Goal: Task Accomplishment & Management: Manage account settings

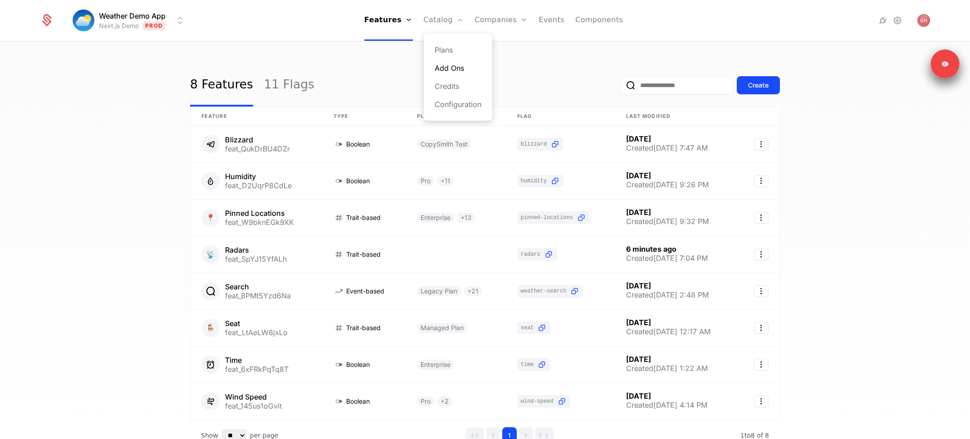
click at [456, 69] on link "Add Ons" at bounding box center [458, 68] width 47 height 11
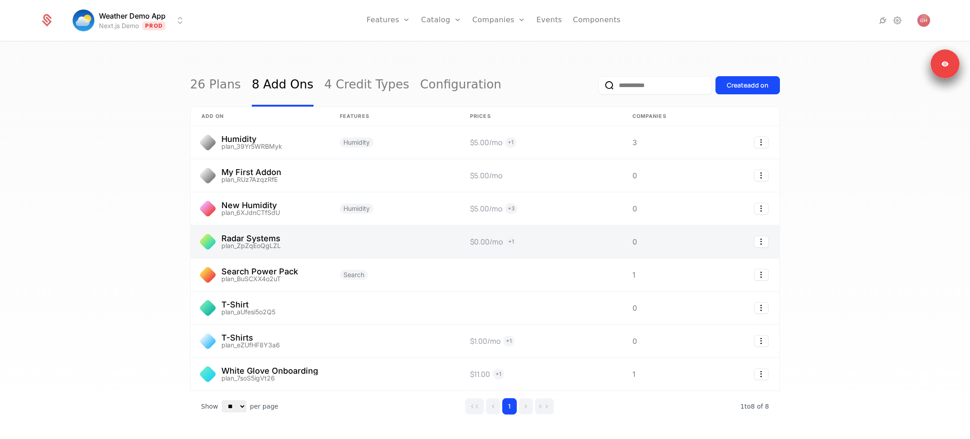
click at [263, 238] on link at bounding box center [260, 242] width 138 height 33
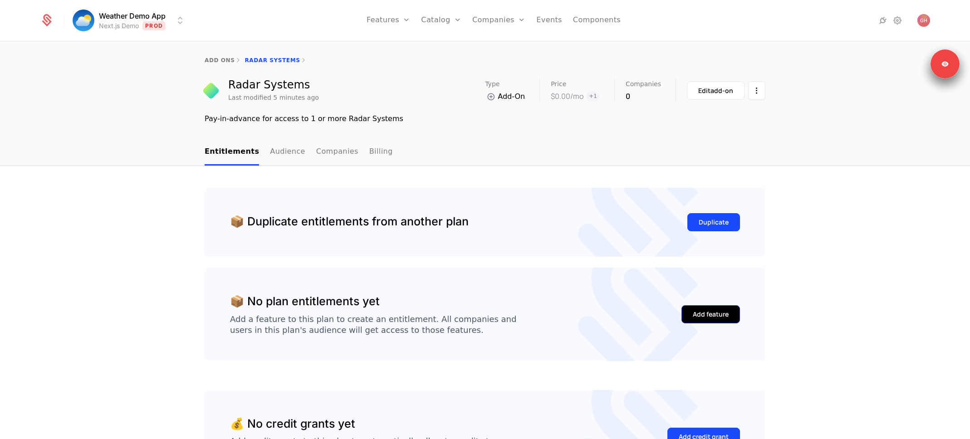
click at [728, 315] on button "Add feature" at bounding box center [711, 314] width 59 height 18
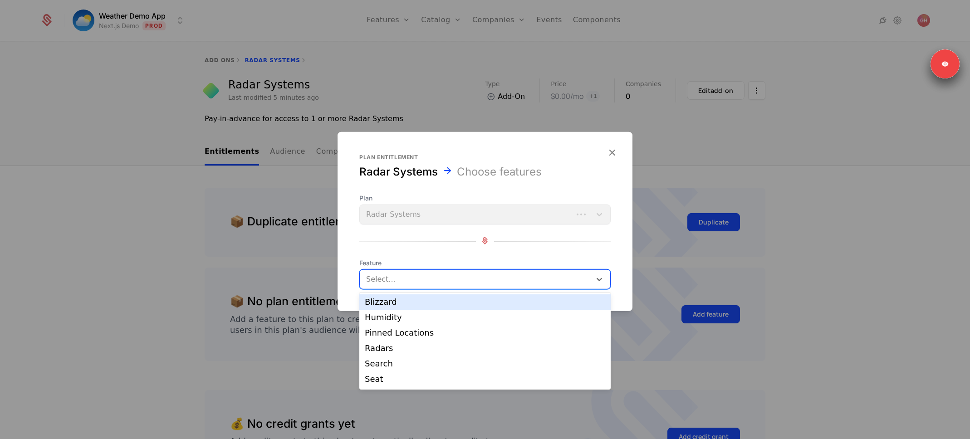
click at [471, 277] on div at bounding box center [476, 279] width 219 height 13
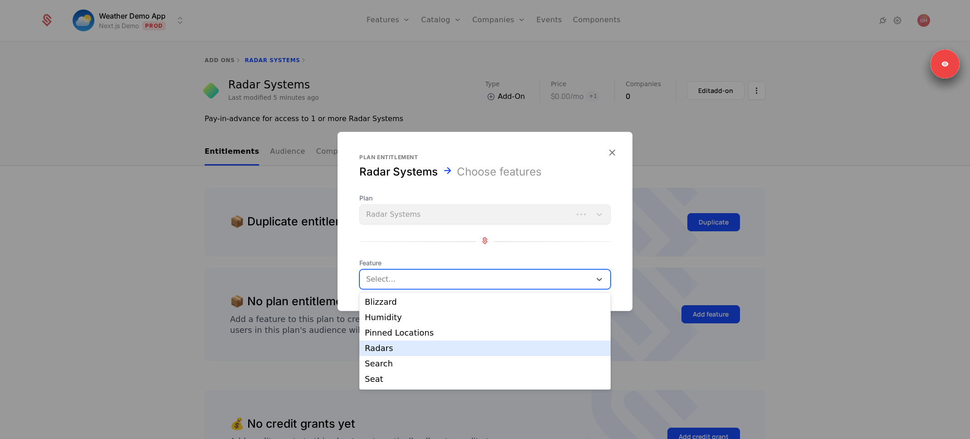
click at [420, 349] on div "Radars" at bounding box center [485, 348] width 240 height 8
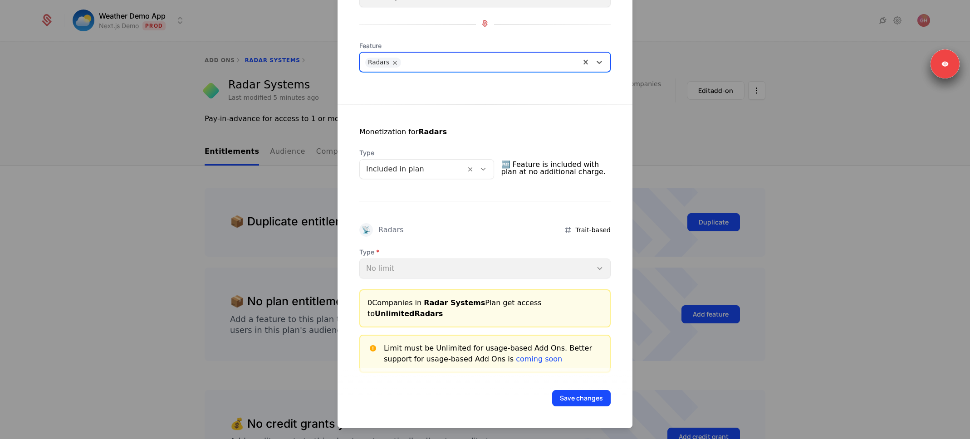
scroll to position [90, 0]
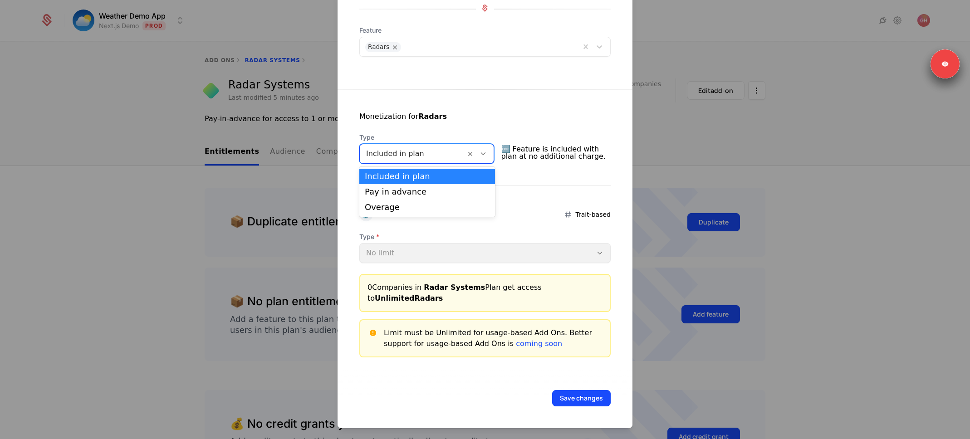
click at [485, 152] on icon at bounding box center [483, 154] width 8 height 8
click at [436, 191] on div "Pay in advance" at bounding box center [427, 192] width 125 height 8
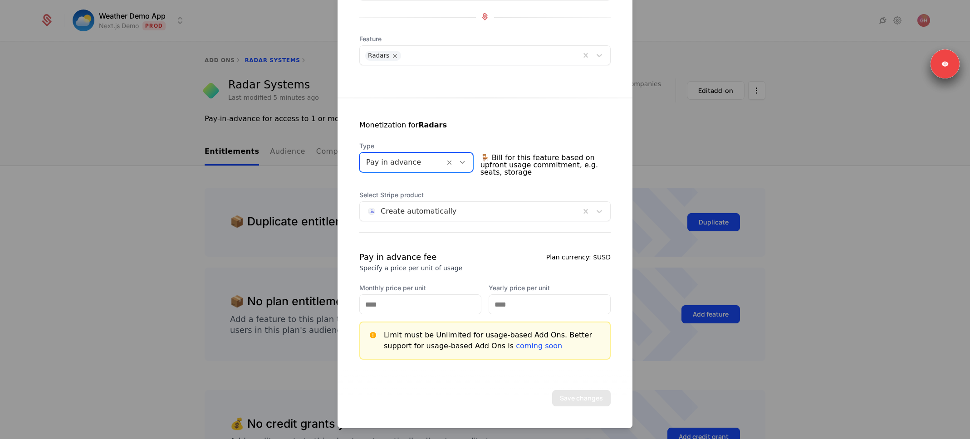
scroll to position [83, 0]
click at [412, 302] on input "Monthly price per unit" at bounding box center [420, 302] width 121 height 19
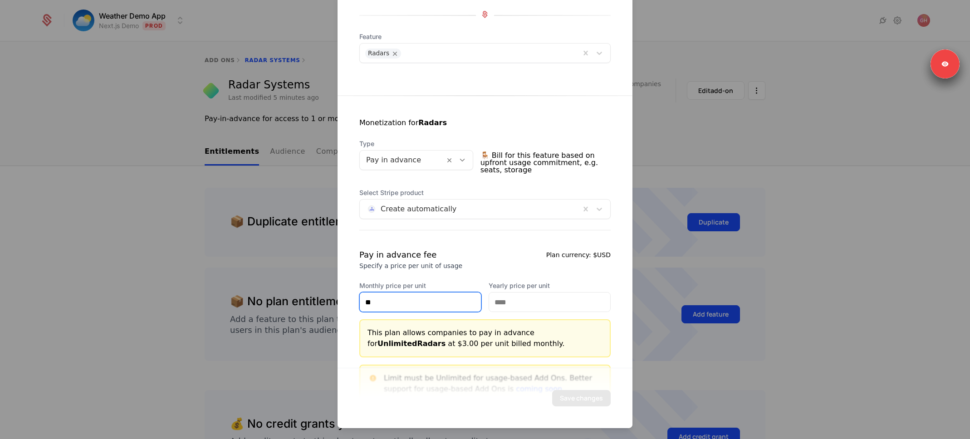
type input "**"
click at [530, 301] on input "Yearly price per unit" at bounding box center [549, 302] width 121 height 19
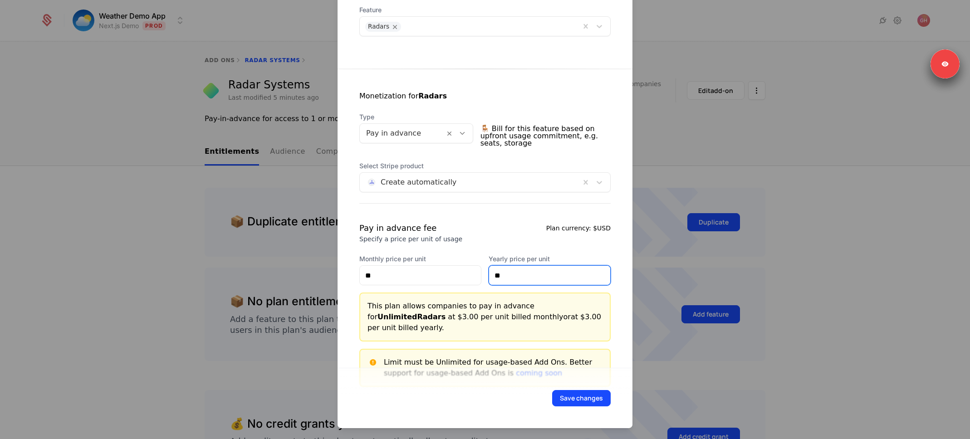
scroll to position [108, 0]
type input "**"
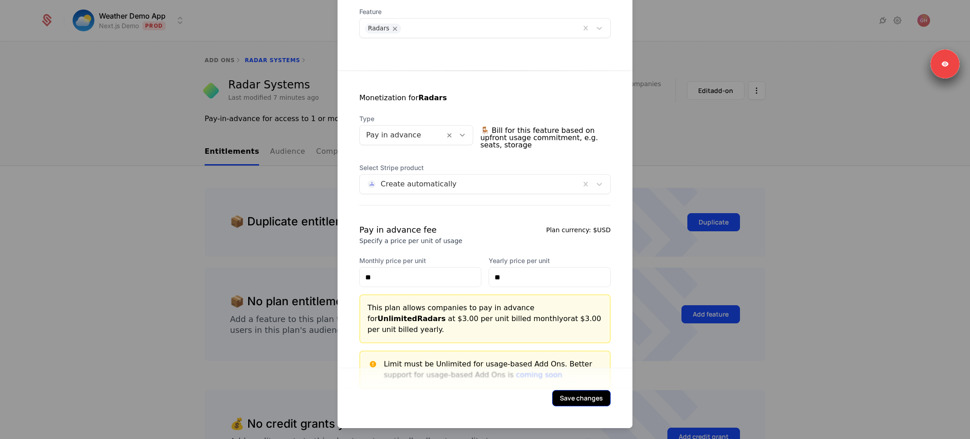
click at [575, 397] on button "Save changes" at bounding box center [581, 398] width 59 height 16
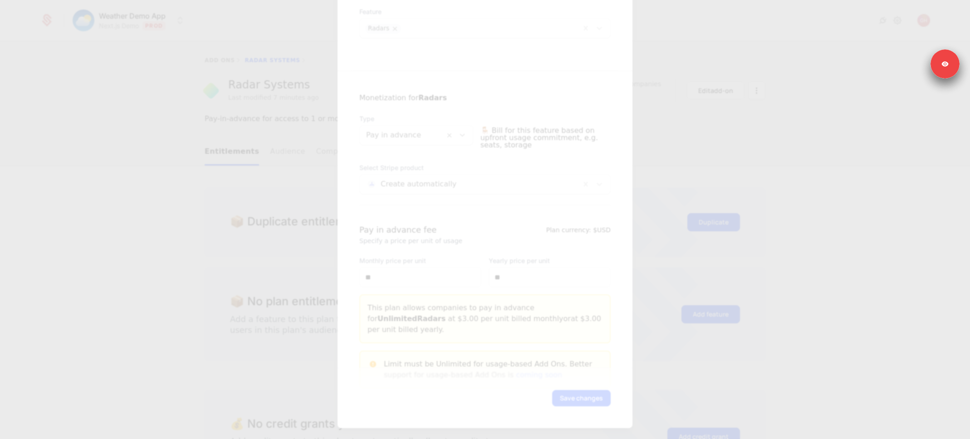
scroll to position [0, 0]
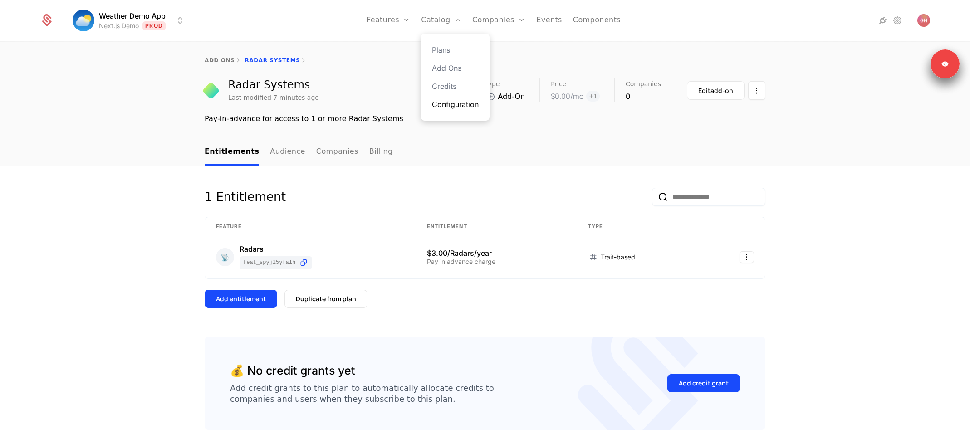
click at [456, 102] on link "Configuration" at bounding box center [455, 104] width 47 height 11
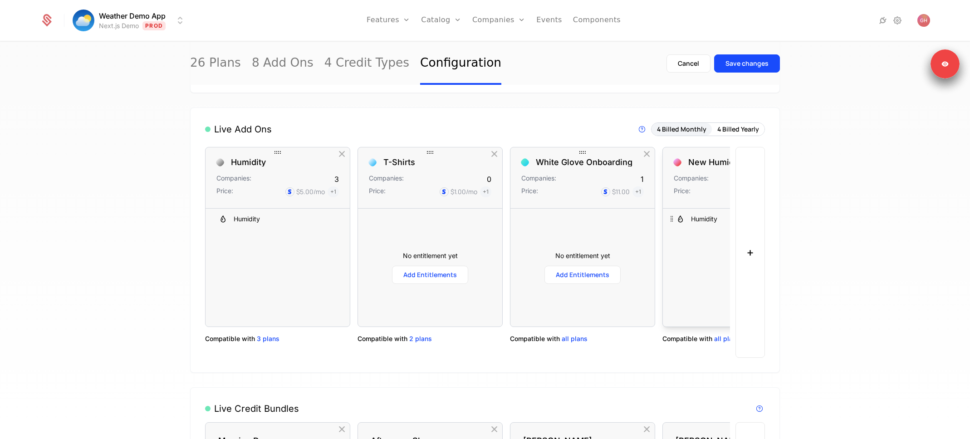
scroll to position [466, 0]
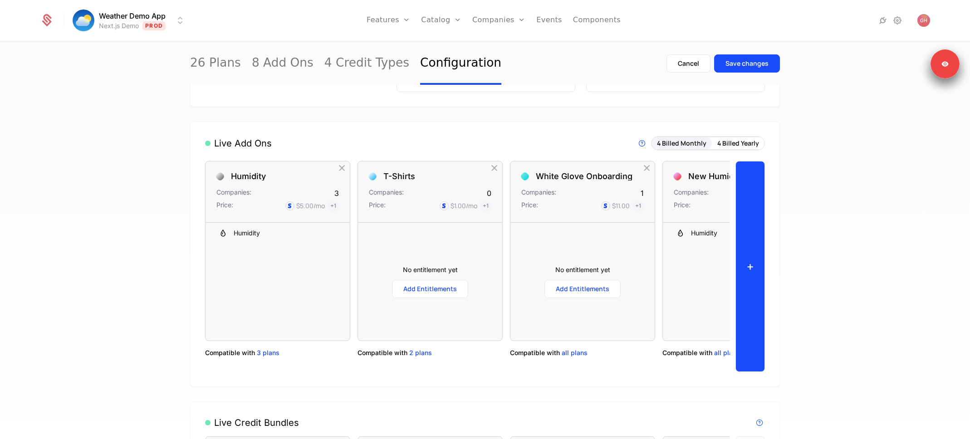
click at [745, 255] on button "+" at bounding box center [750, 266] width 29 height 211
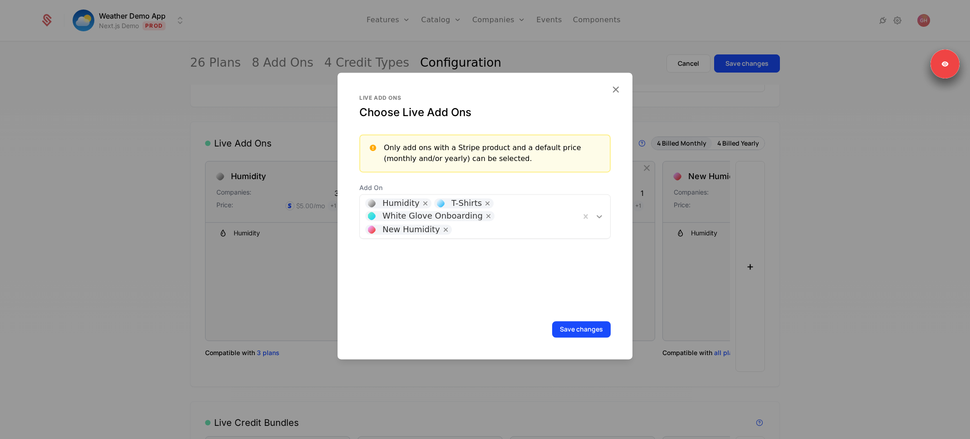
click at [595, 217] on icon at bounding box center [599, 216] width 9 height 9
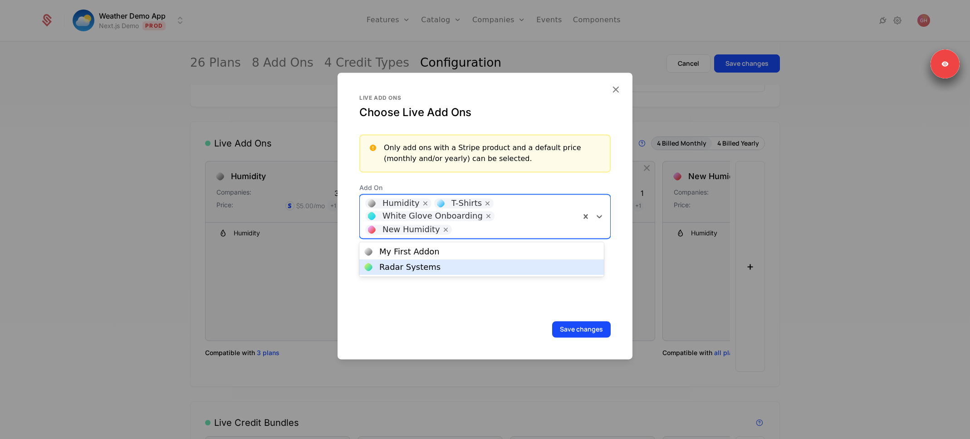
click at [428, 269] on div "Radar Systems" at bounding box center [409, 267] width 61 height 8
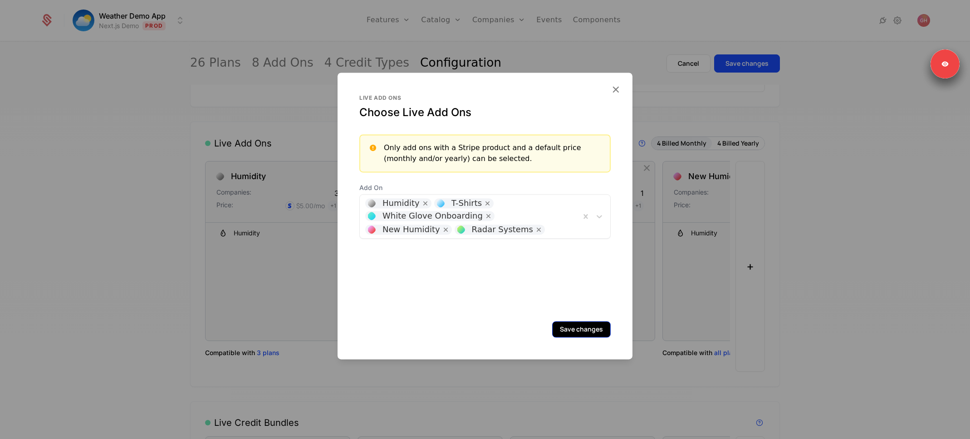
click at [574, 329] on button "Save changes" at bounding box center [581, 329] width 59 height 16
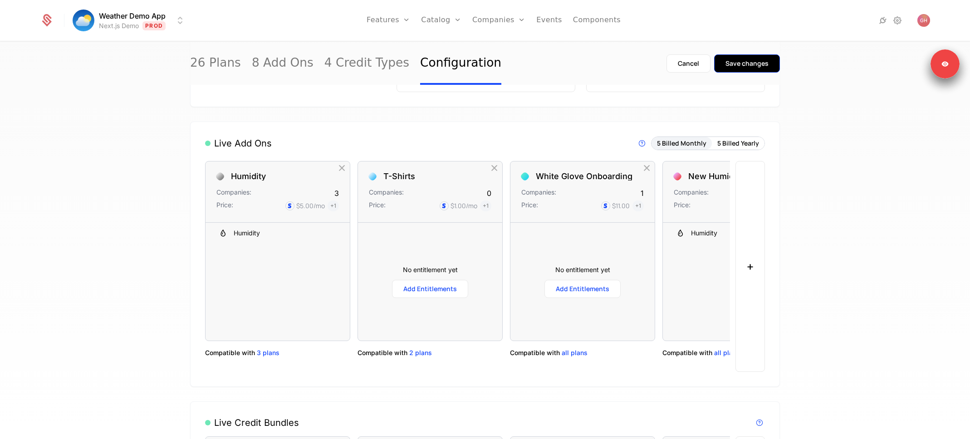
click at [754, 65] on div "Save changes" at bounding box center [747, 63] width 43 height 9
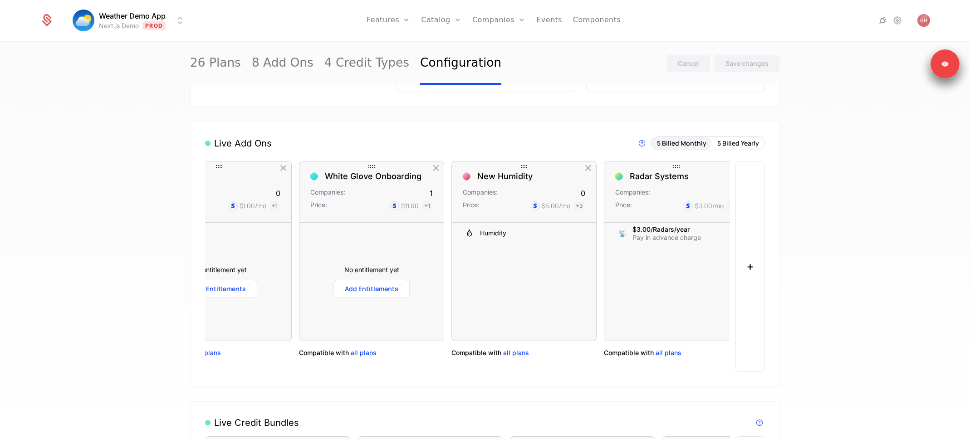
scroll to position [0, 230]
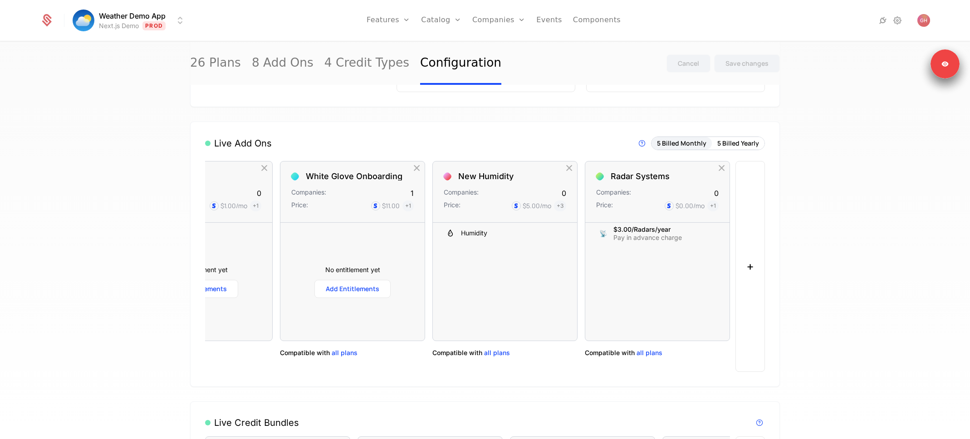
click at [940, 379] on div "26 Plans 8 Add Ons 4 Credit Types Configuration Cancel Save changes Default pla…" at bounding box center [485, 243] width 970 height 402
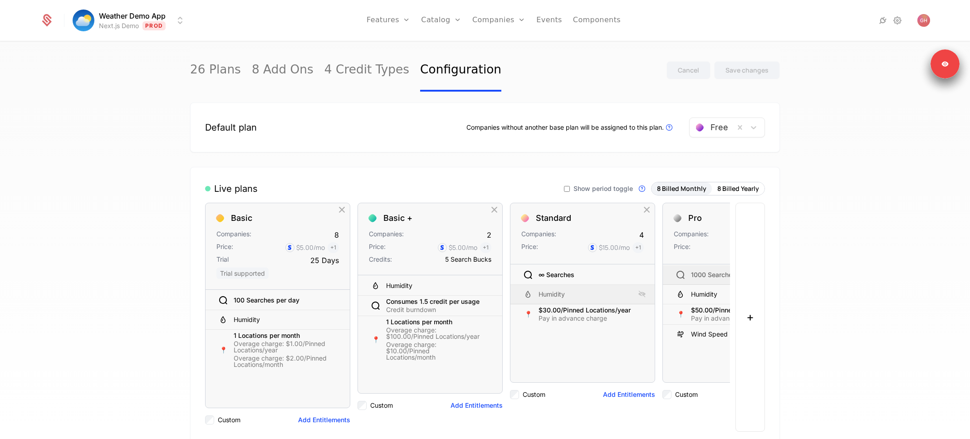
scroll to position [0, 0]
click at [886, 71] on link "Sign out" at bounding box center [874, 68] width 25 height 8
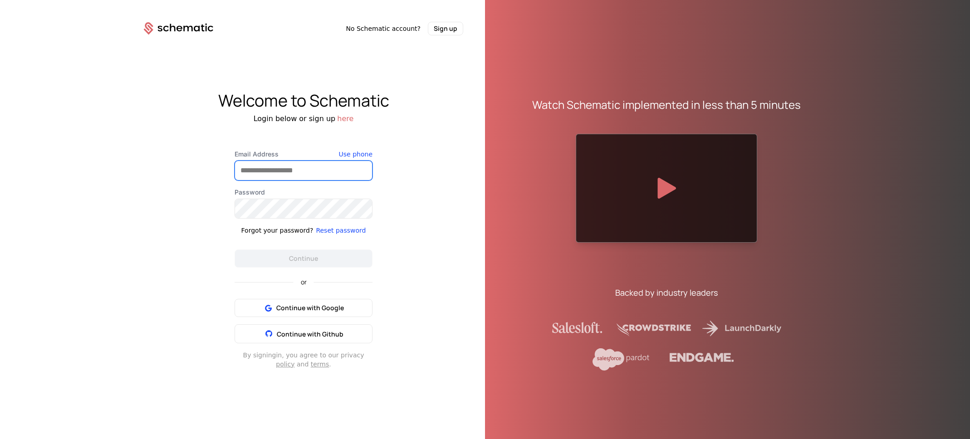
click at [319, 167] on input "Email Address" at bounding box center [303, 170] width 137 height 19
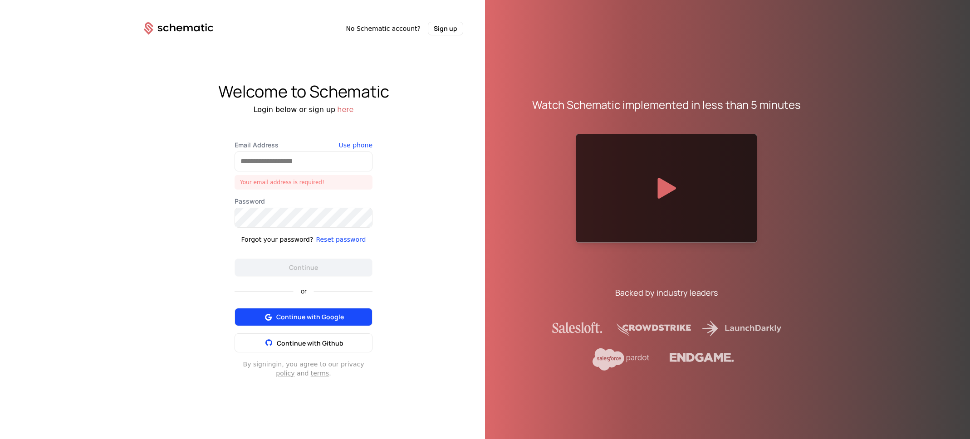
click at [313, 306] on div "or Continue with Google Continue with Github" at bounding box center [304, 315] width 138 height 76
click at [307, 317] on span "Continue with Google" at bounding box center [310, 317] width 68 height 9
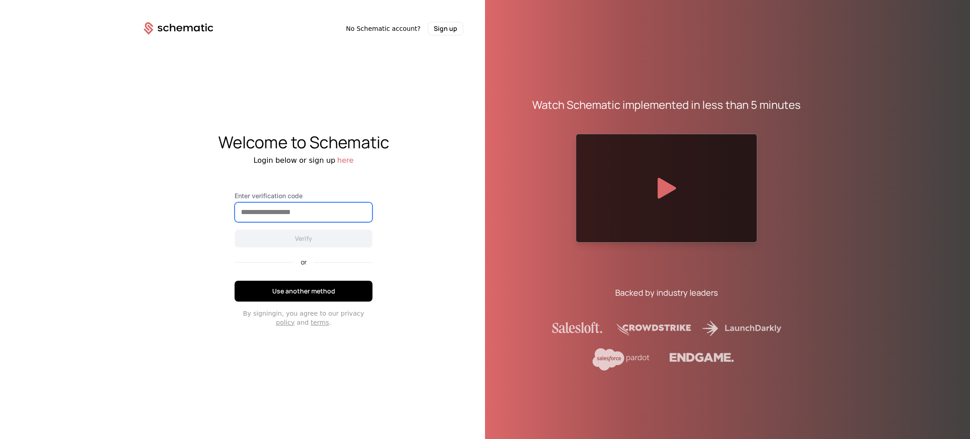
click at [250, 212] on input "Enter verification code" at bounding box center [303, 212] width 137 height 19
type input "******"
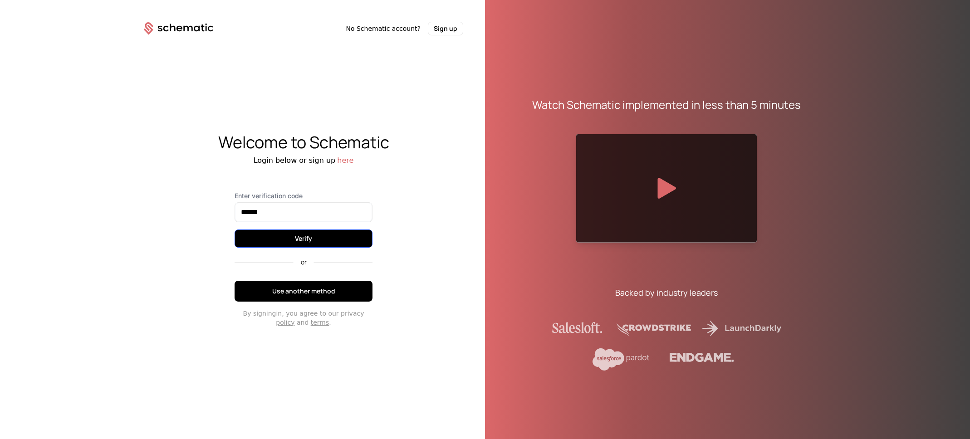
click at [302, 235] on button "Verify" at bounding box center [304, 239] width 138 height 18
